Goal: Download file/media

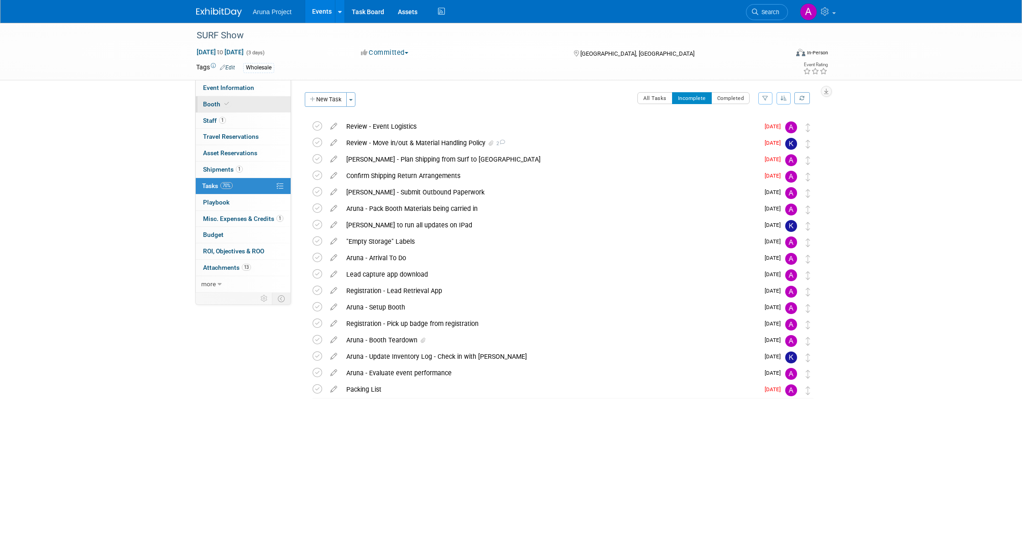
click at [211, 104] on span "Booth" at bounding box center [217, 103] width 28 height 7
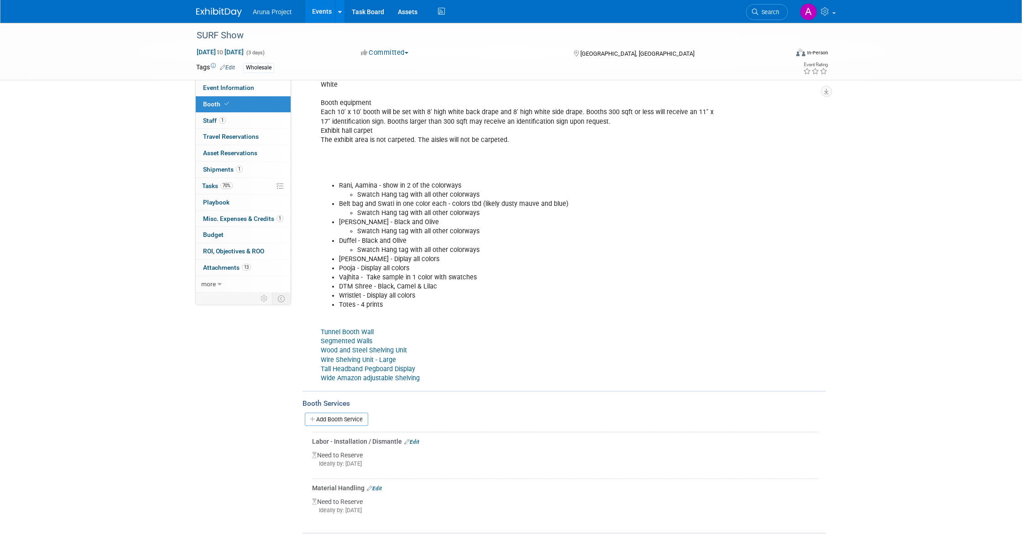
scroll to position [233, 0]
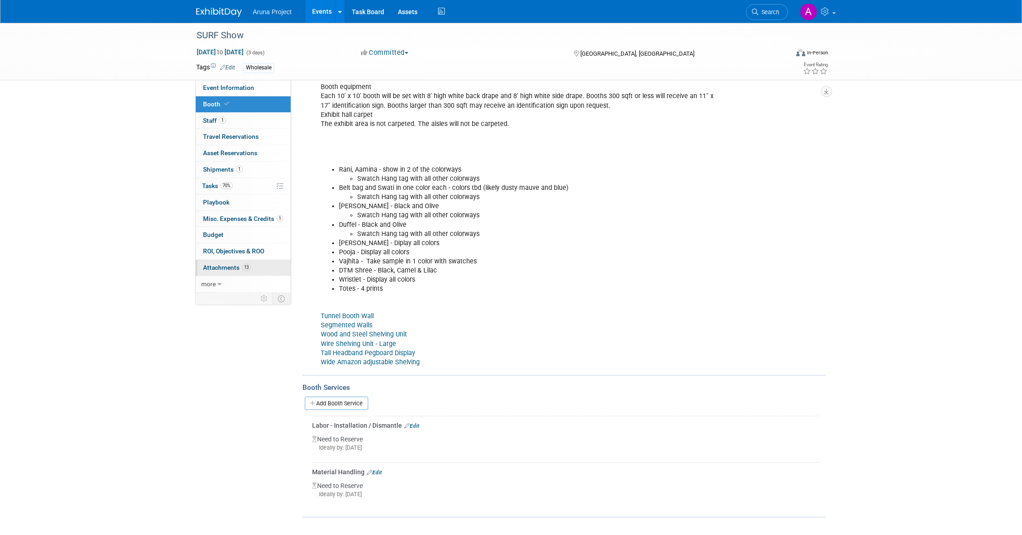
click at [225, 264] on span "Attachments 13" at bounding box center [227, 267] width 48 height 7
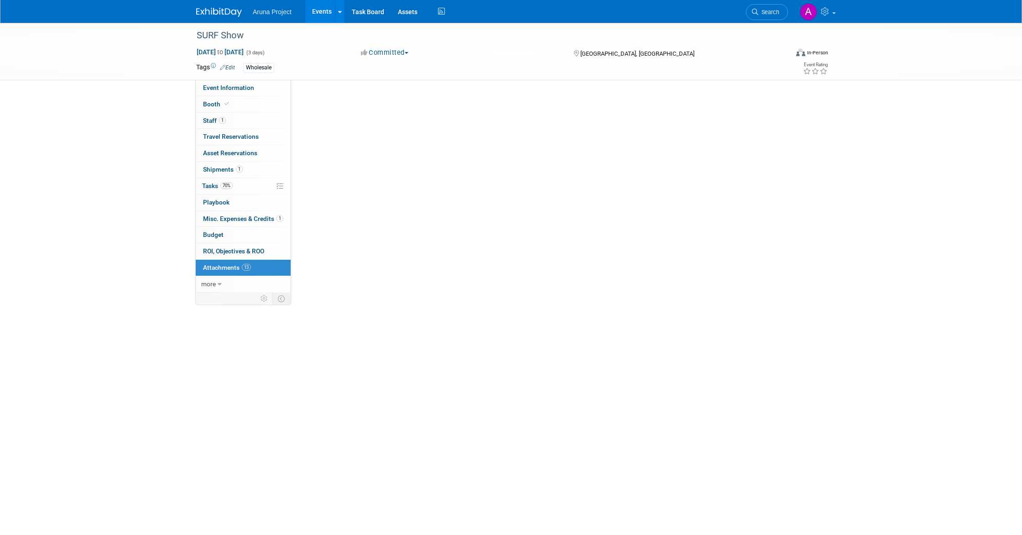
scroll to position [0, 0]
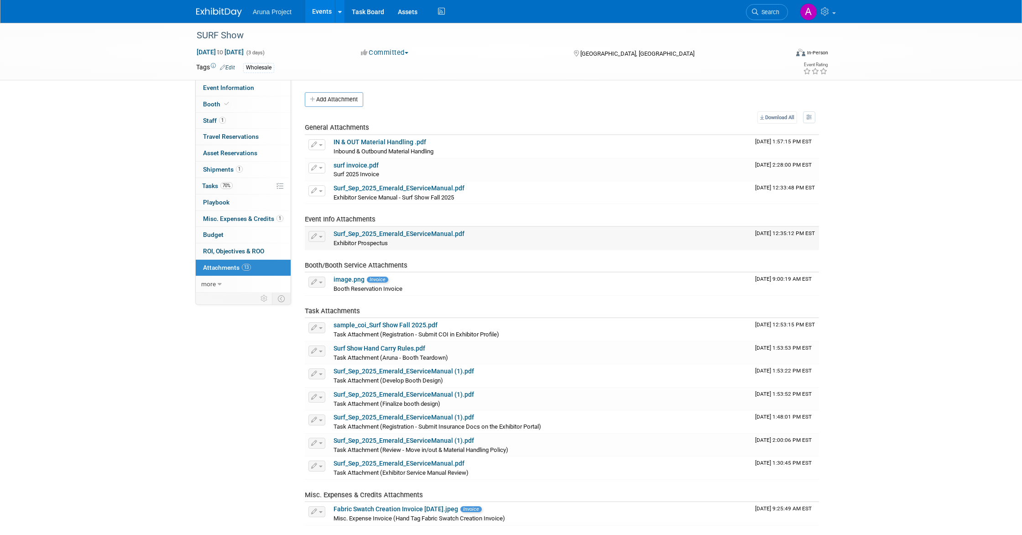
click at [379, 231] on link "Surf_Sep_2025_Emerald_EServiceManual.pdf" at bounding box center [398, 233] width 131 height 7
click at [379, 325] on link "sample_coi_Surf Show Fall 2025.pdf" at bounding box center [385, 324] width 104 height 7
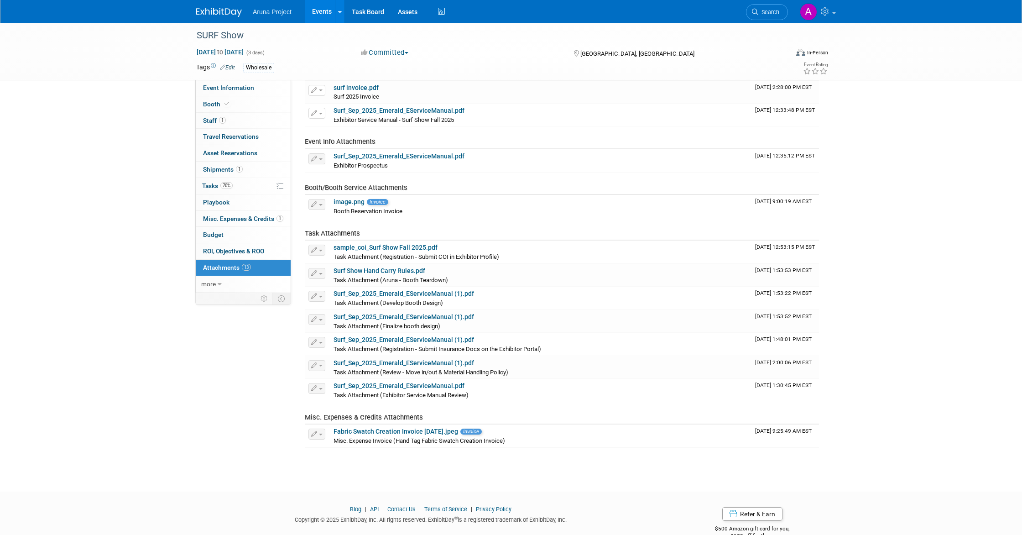
scroll to position [77, 0]
click at [241, 250] on span "ROI, Objectives & ROO 0" at bounding box center [233, 250] width 61 height 7
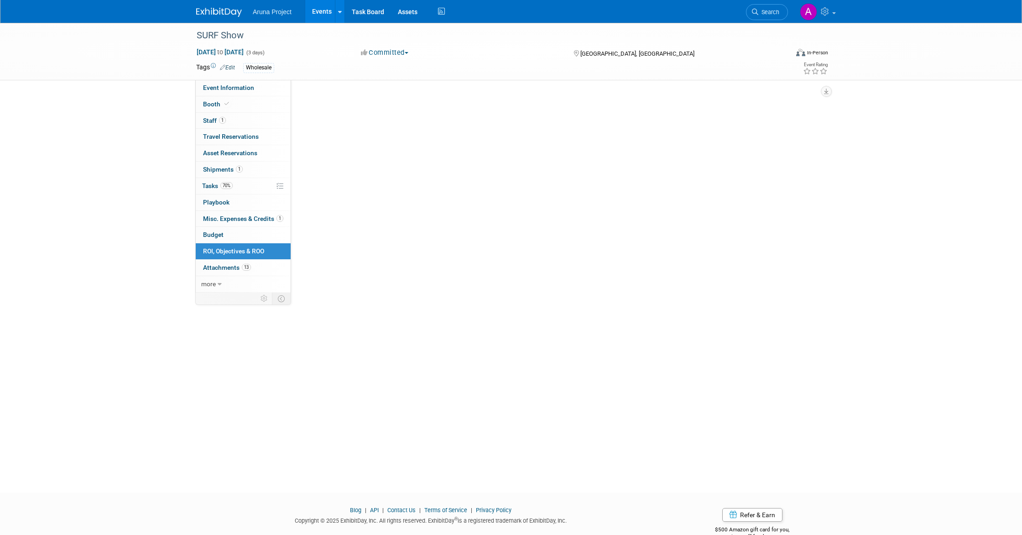
scroll to position [0, 0]
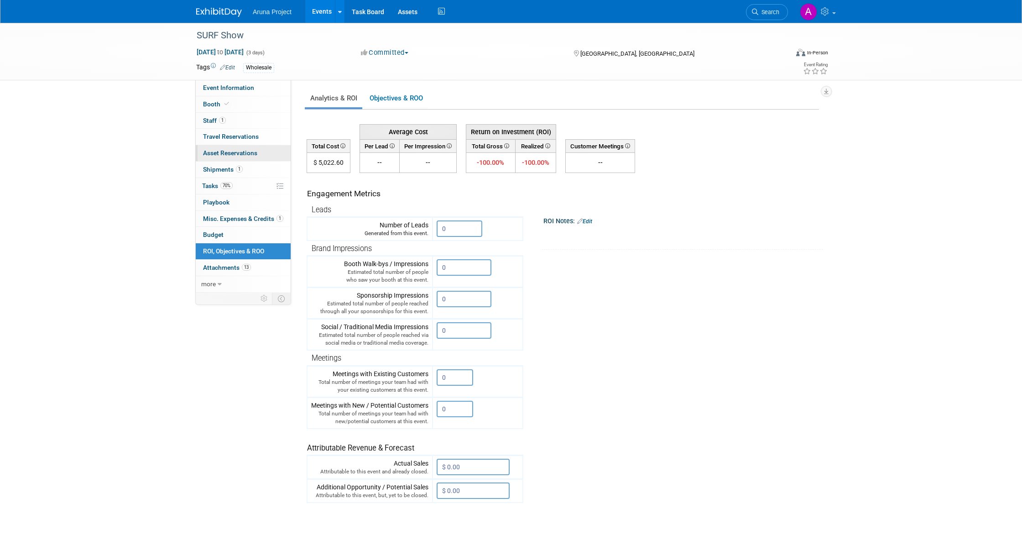
click at [233, 156] on span "Asset Reservations 0" at bounding box center [230, 152] width 54 height 7
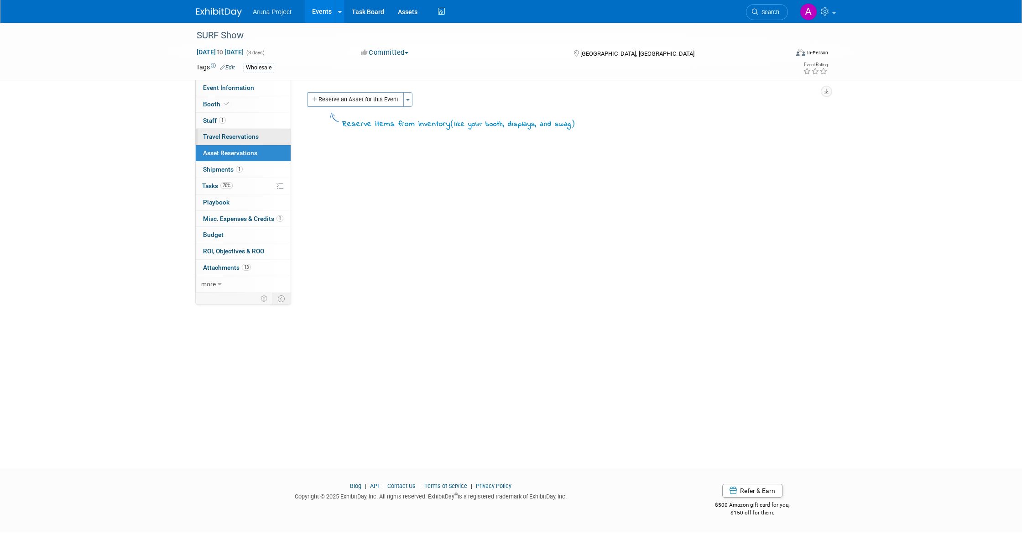
click at [236, 139] on span "Travel Reservations 0" at bounding box center [231, 136] width 56 height 7
click at [219, 167] on span "Shipments 1" at bounding box center [223, 169] width 40 height 7
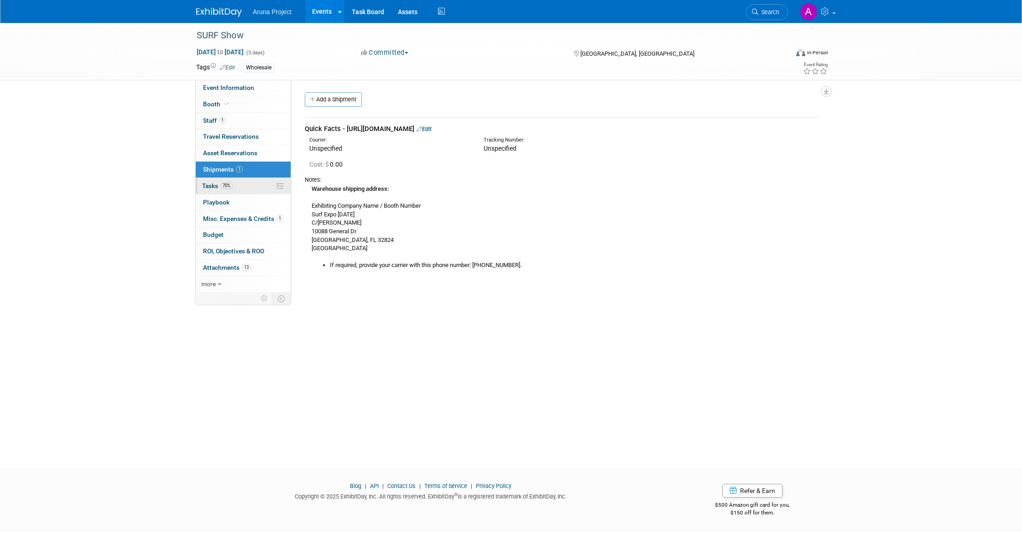
click at [213, 183] on span "Tasks 70%" at bounding box center [217, 185] width 31 height 7
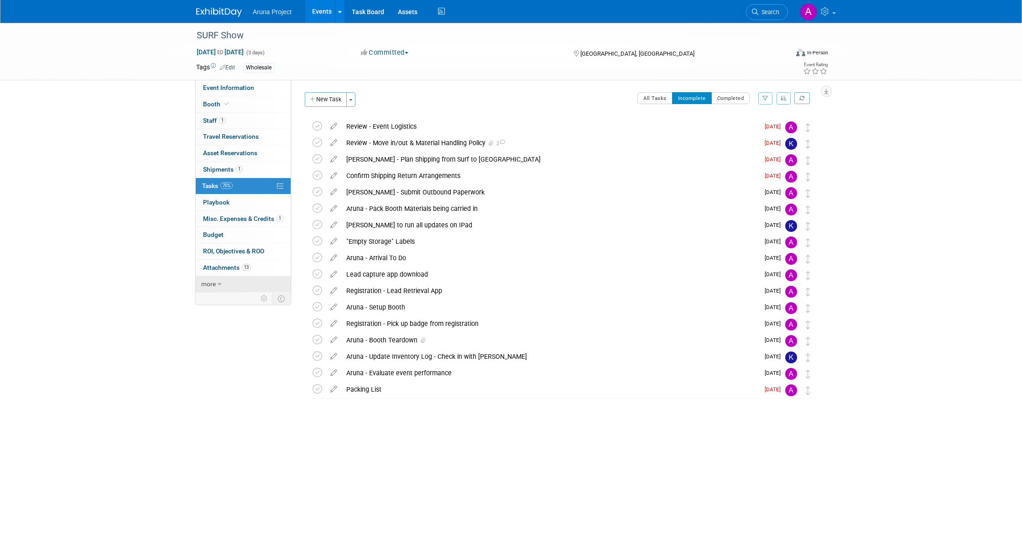
click at [214, 283] on span "more" at bounding box center [208, 283] width 15 height 7
click at [230, 101] on link "Booth" at bounding box center [243, 104] width 95 height 16
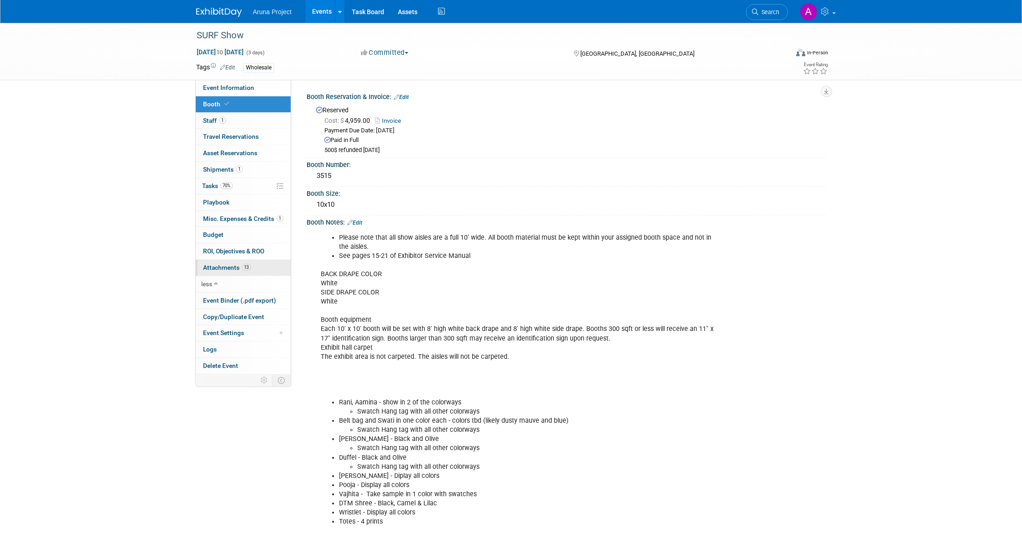
click at [226, 263] on link "13 Attachments 13" at bounding box center [243, 268] width 95 height 16
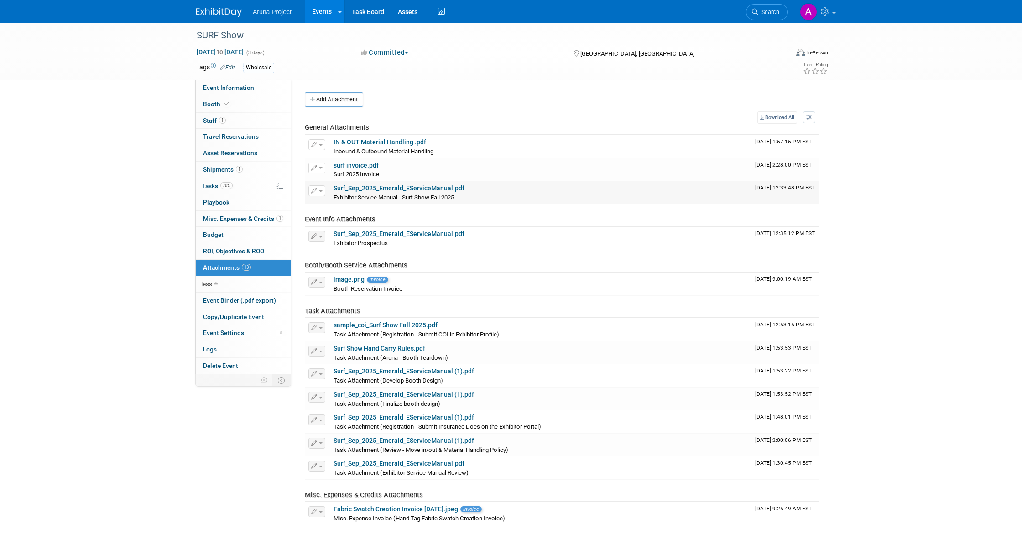
click at [365, 188] on link "Surf_Sep_2025_Emerald_EServiceManual.pdf" at bounding box center [398, 187] width 131 height 7
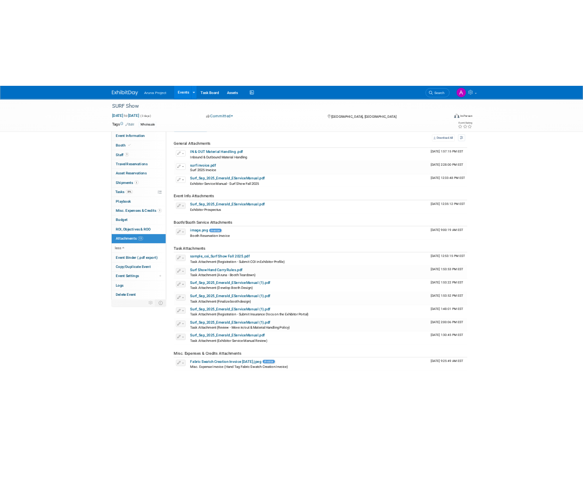
scroll to position [27, 0]
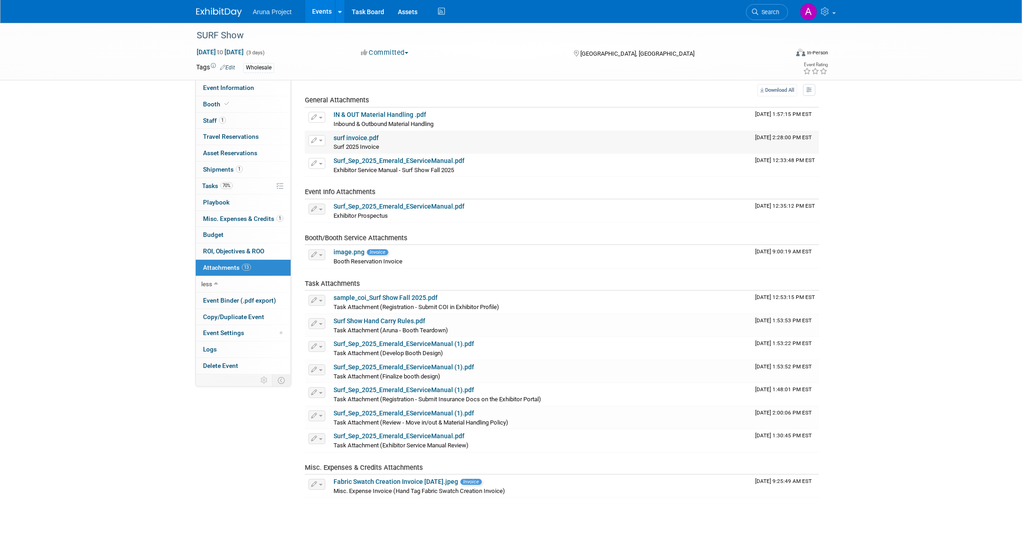
click at [356, 139] on link "surf invoice.pdf" at bounding box center [355, 137] width 45 height 7
